Goal: Task Accomplishment & Management: Use online tool/utility

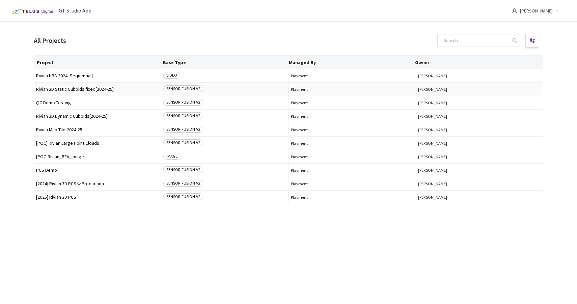
click at [63, 91] on span "Rivian 3D Static Cuboids fixed[2024-25]" at bounding box center [97, 89] width 123 height 5
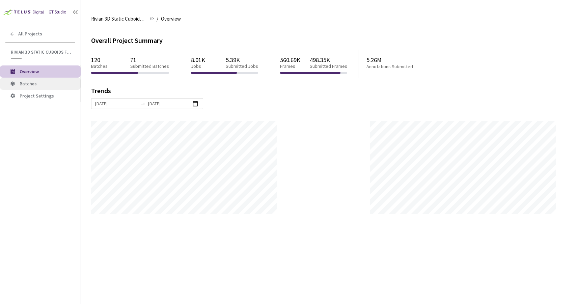
click at [58, 87] on li "Batches" at bounding box center [40, 84] width 81 height 12
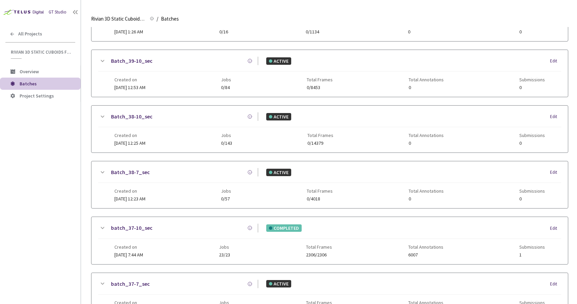
scroll to position [333, 0]
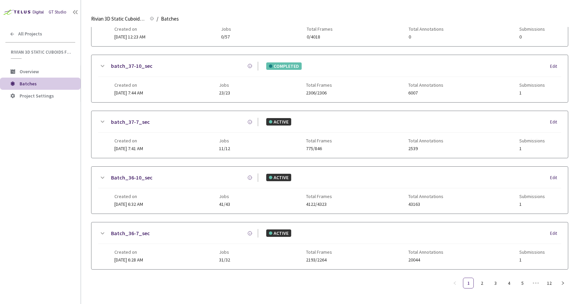
click at [143, 173] on link "Batch_36-10_sec" at bounding box center [131, 177] width 41 height 8
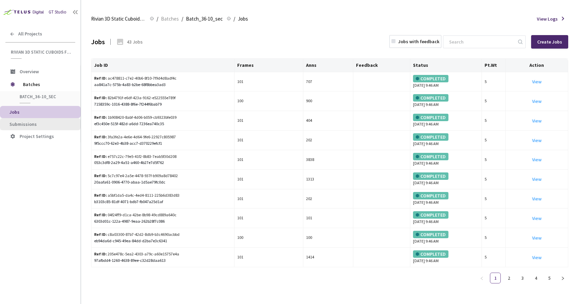
click at [50, 120] on li "Submissions" at bounding box center [40, 124] width 81 height 12
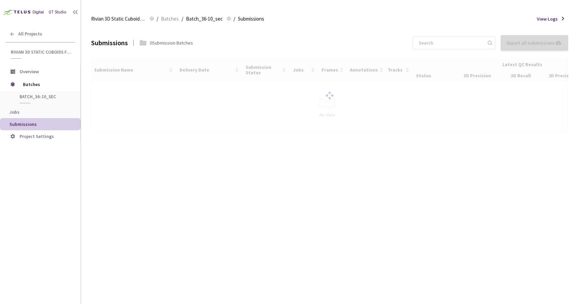
click at [114, 106] on div at bounding box center [329, 96] width 477 height 74
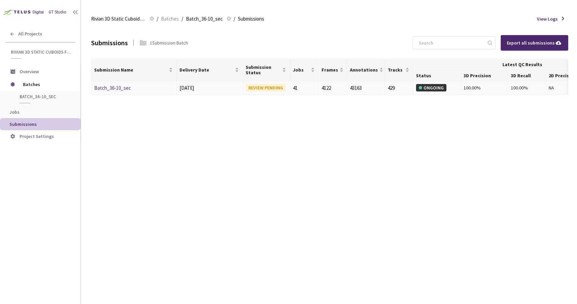
click at [109, 86] on link "Batch_36-10_sec" at bounding box center [112, 88] width 37 height 6
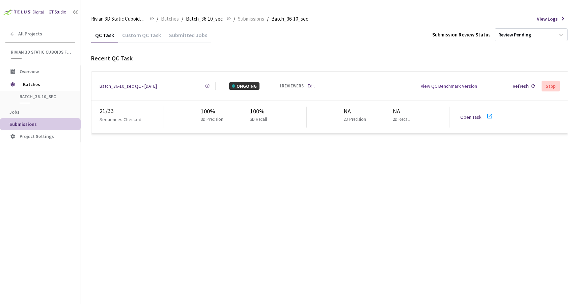
click at [475, 114] on link "Open Task" at bounding box center [470, 117] width 21 height 6
